Goal: Information Seeking & Learning: Check status

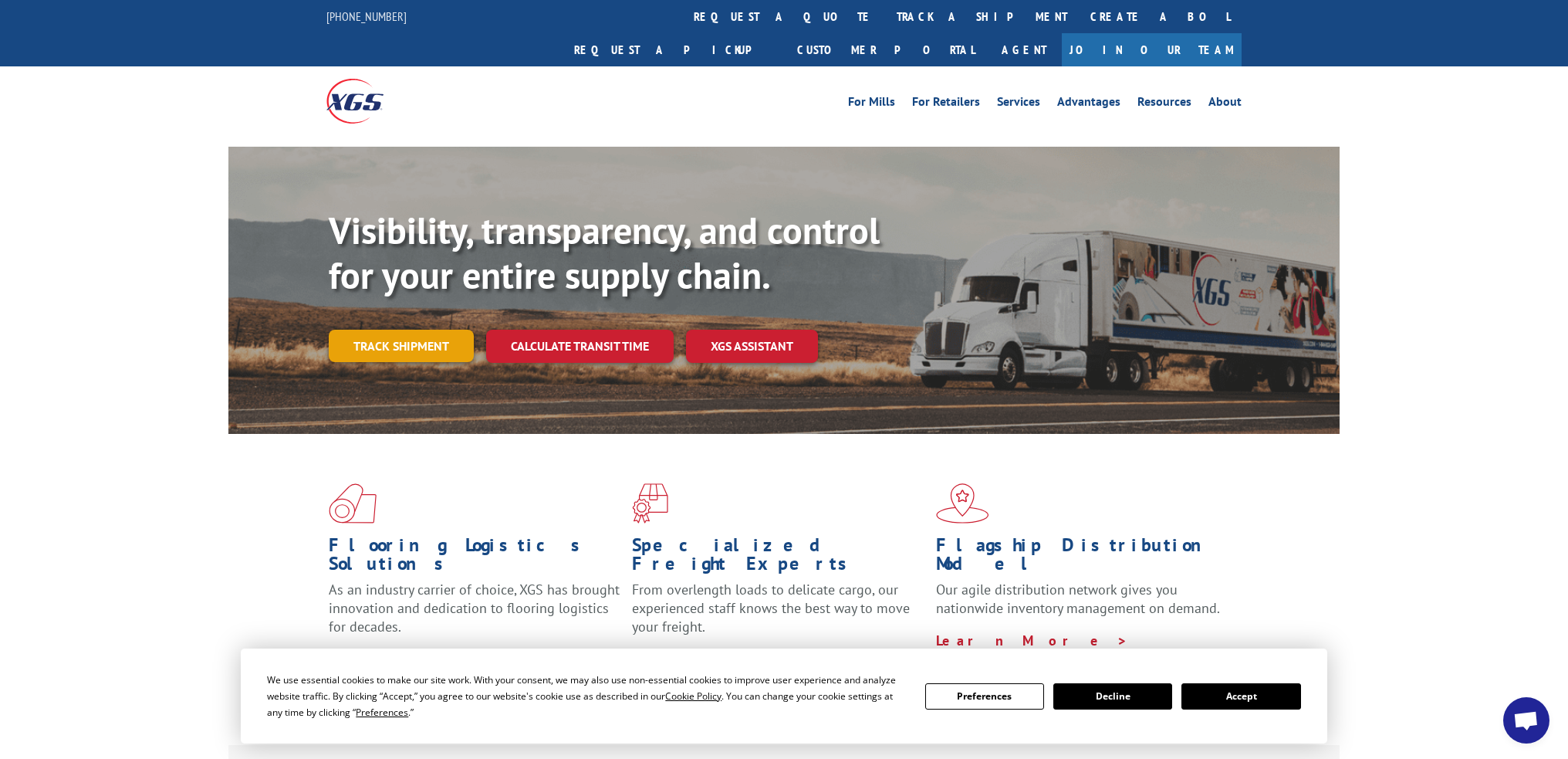
click at [406, 330] on link "Track shipment" at bounding box center [401, 345] width 145 height 32
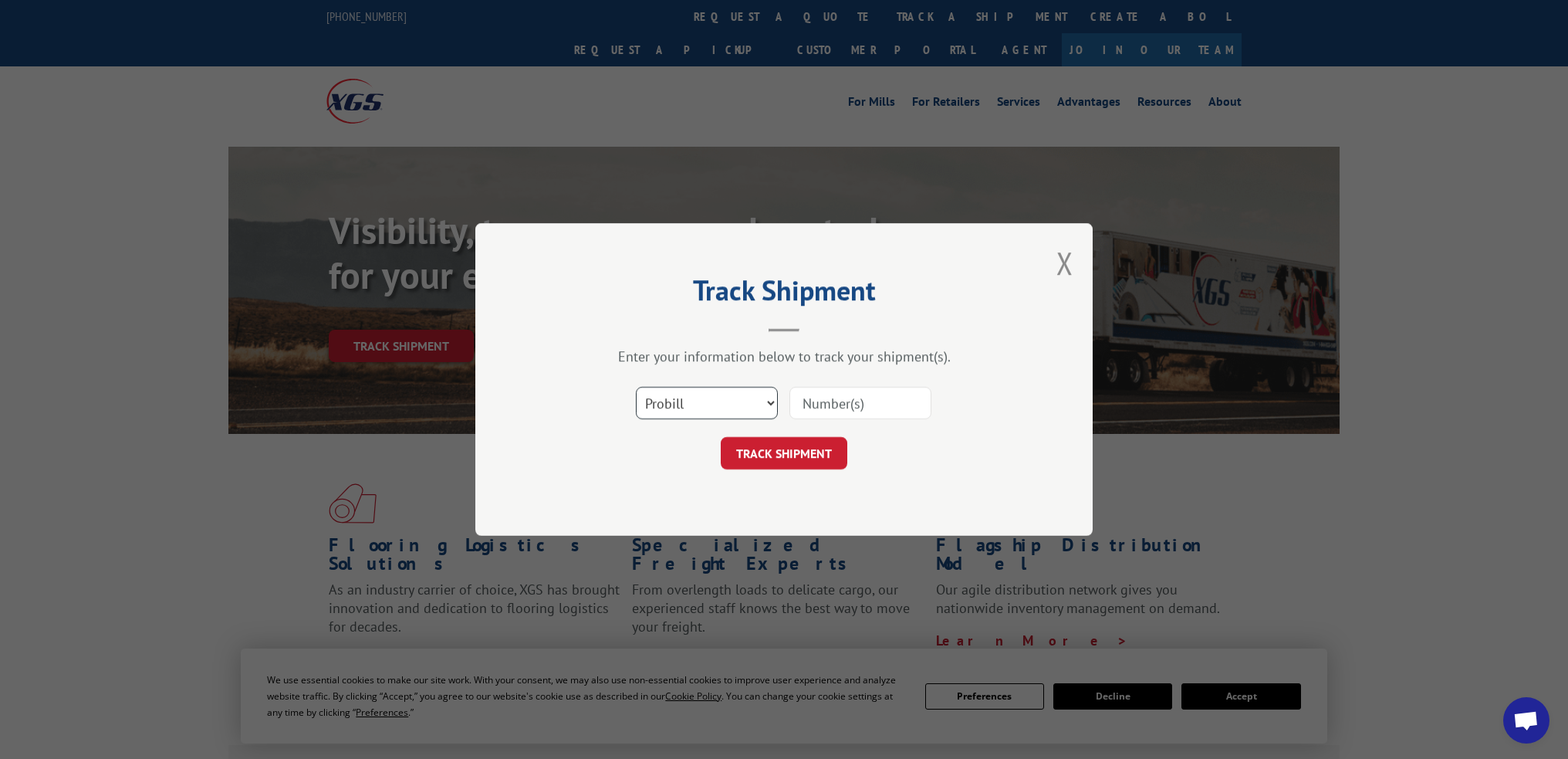
click at [739, 400] on select "Select category... Probill BOL PO" at bounding box center [707, 402] width 142 height 32
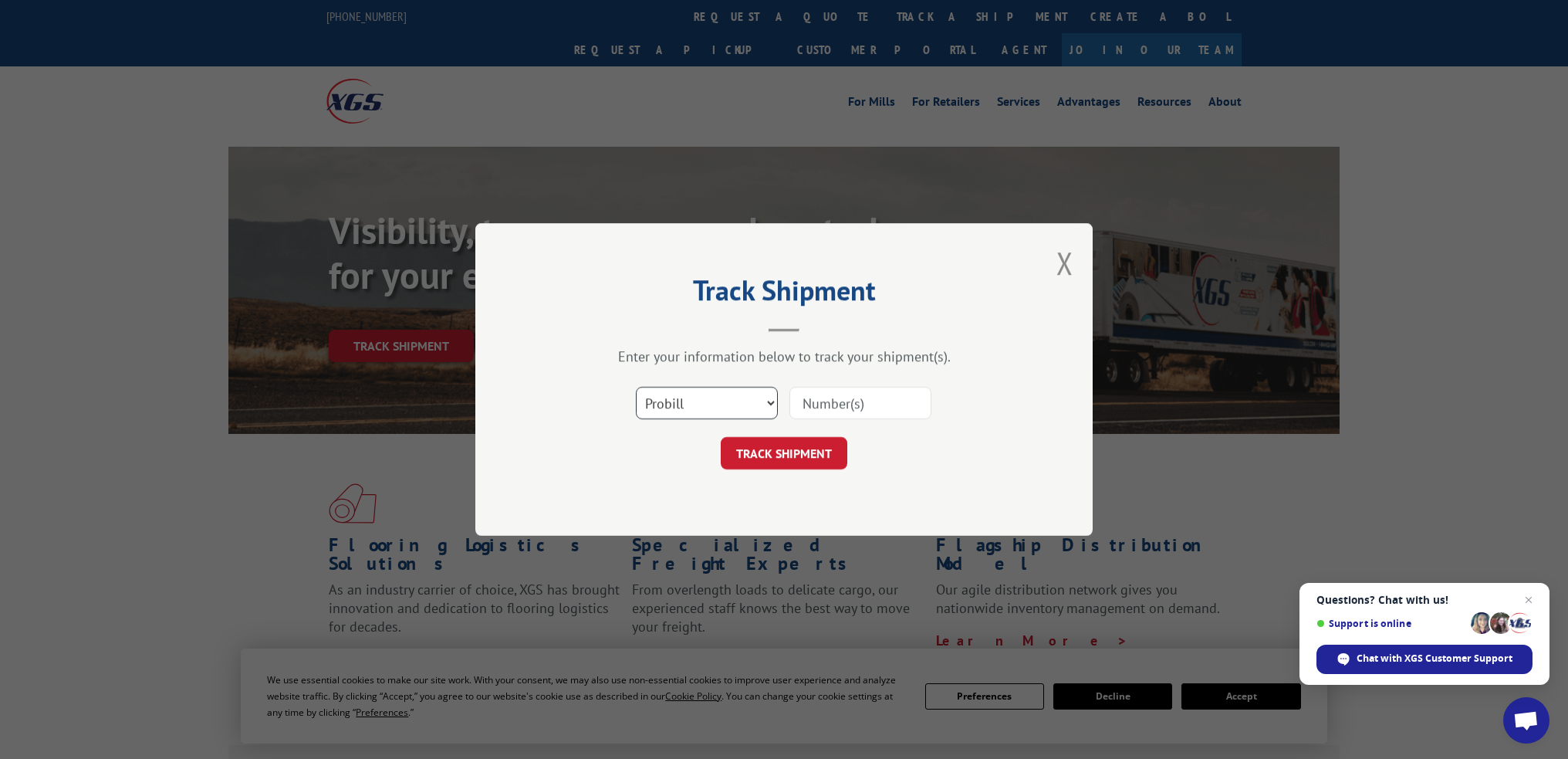
click at [636, 387] on select "Select category... Probill BOL PO" at bounding box center [707, 402] width 142 height 32
click at [839, 406] on input at bounding box center [860, 402] width 142 height 32
paste input "17666801"
type input "17666801"
click at [807, 446] on button "TRACK SHIPMENT" at bounding box center [784, 453] width 127 height 32
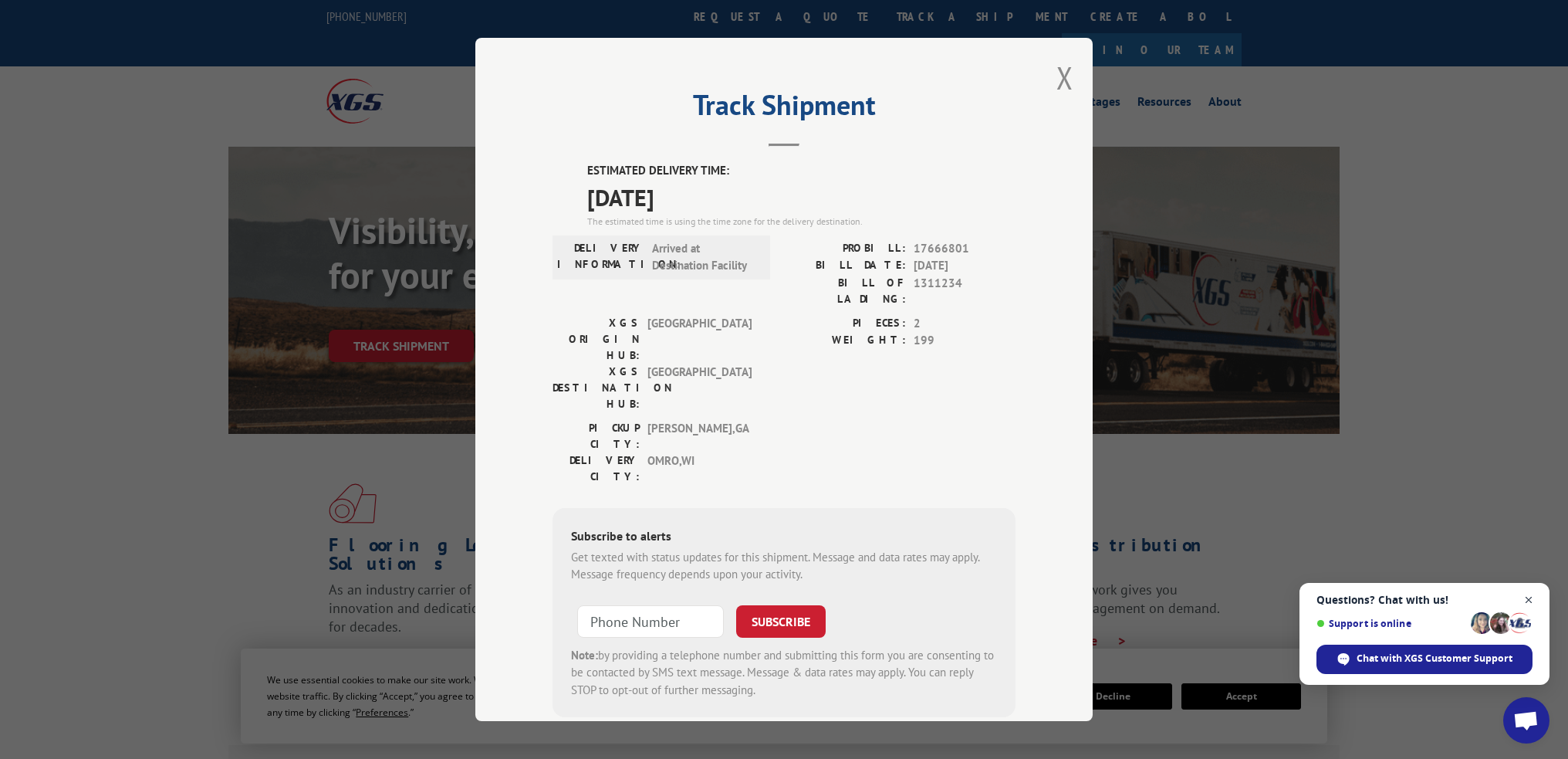
click at [1529, 595] on span "Close chat" at bounding box center [1529, 600] width 19 height 19
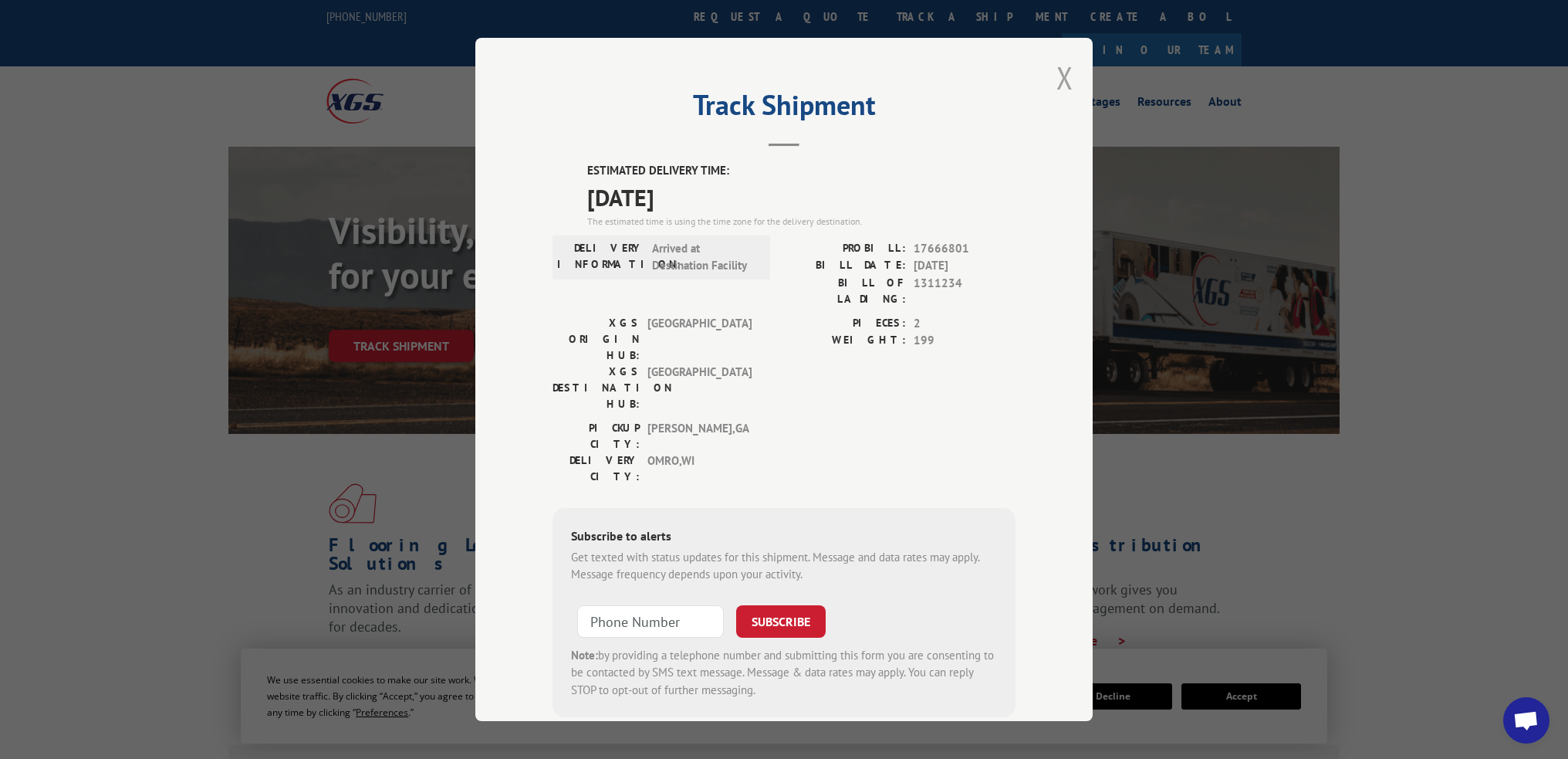
click at [1058, 74] on button "Close modal" at bounding box center [1065, 77] width 17 height 41
